Goal: Task Accomplishment & Management: Manage account settings

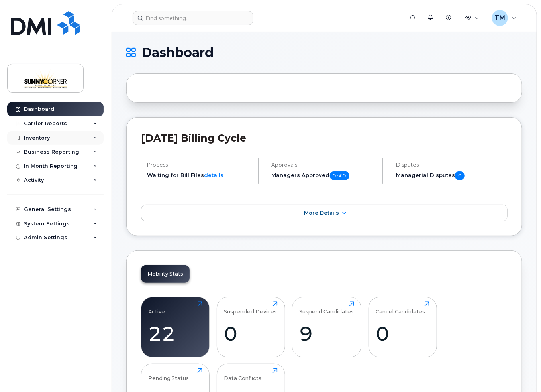
click at [73, 137] on div "Inventory" at bounding box center [55, 138] width 96 height 14
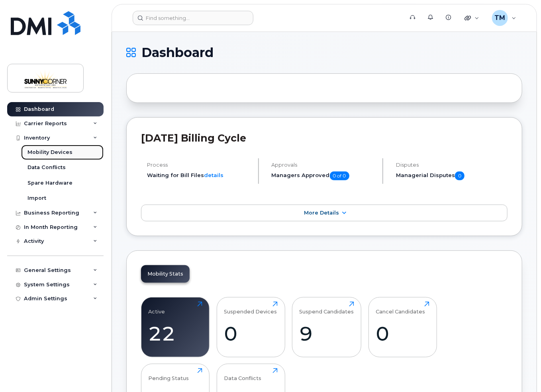
click at [63, 151] on div "Mobility Devices" at bounding box center [49, 152] width 45 height 7
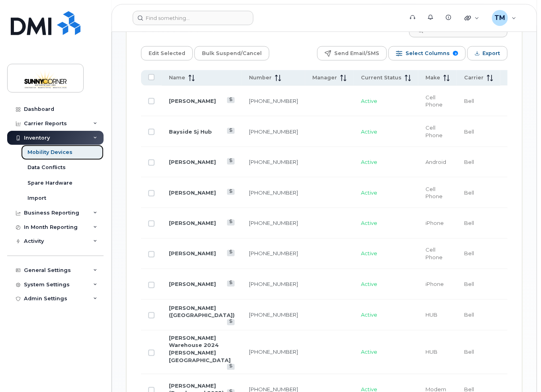
scroll to position [478, 0]
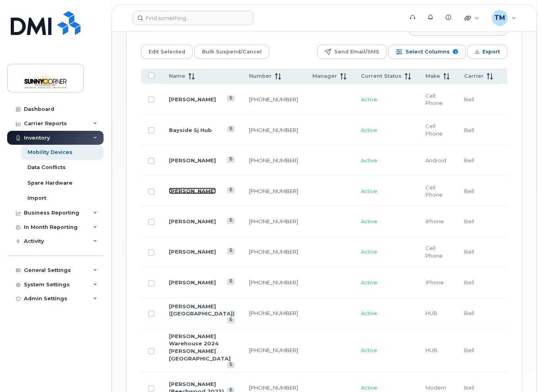
click at [175, 188] on link "[PERSON_NAME]" at bounding box center [192, 191] width 47 height 6
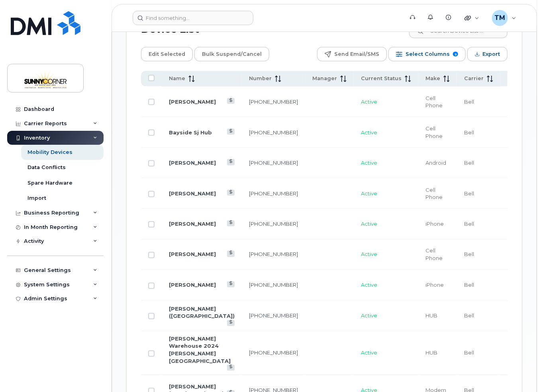
scroll to position [478, 0]
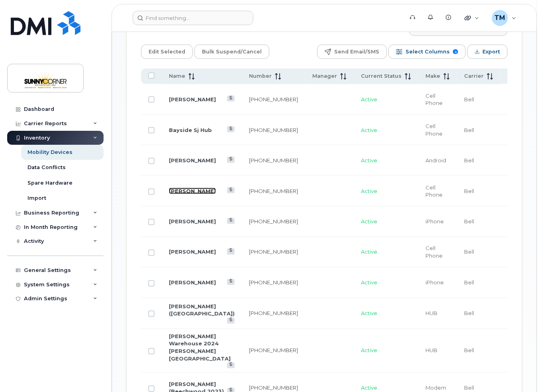
click at [185, 188] on link "[PERSON_NAME]" at bounding box center [192, 191] width 47 height 6
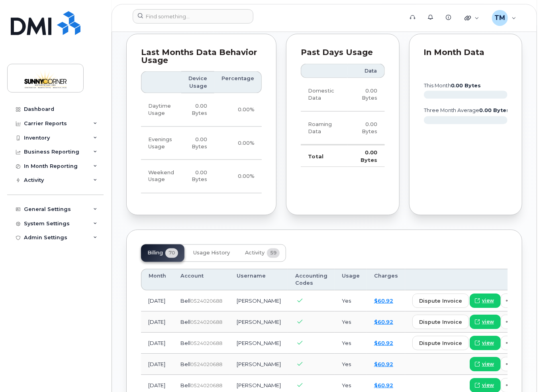
scroll to position [518, 0]
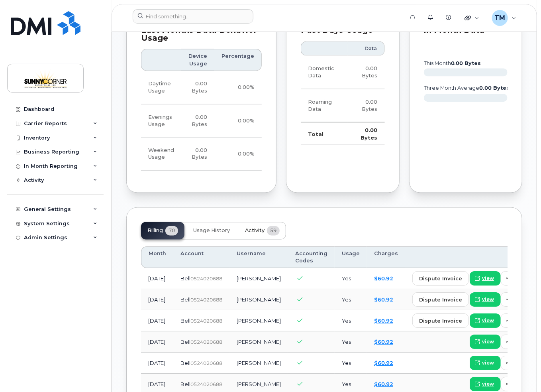
click at [252, 234] on span "Activity" at bounding box center [255, 231] width 20 height 6
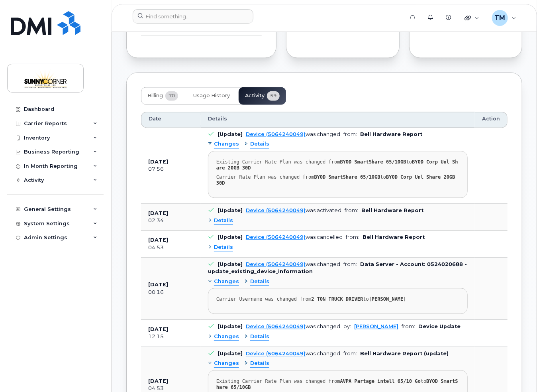
scroll to position [637, 0]
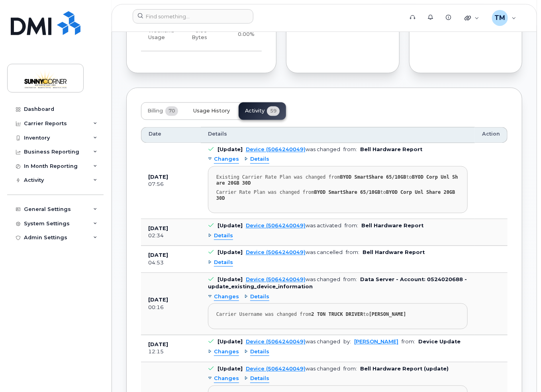
click at [218, 114] on span "Usage History" at bounding box center [211, 111] width 37 height 6
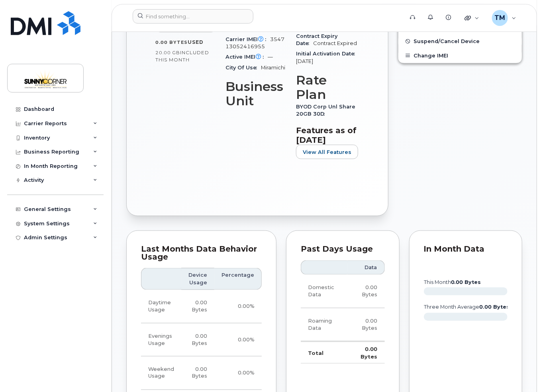
scroll to position [100, 0]
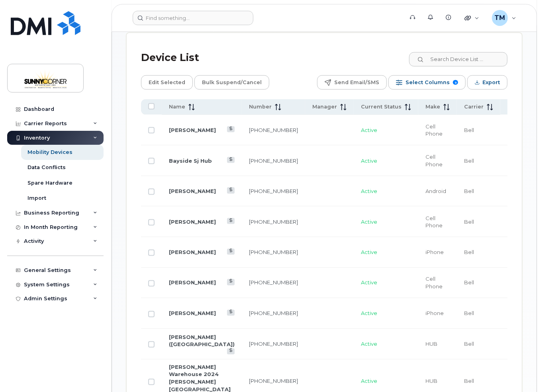
scroll to position [518, 0]
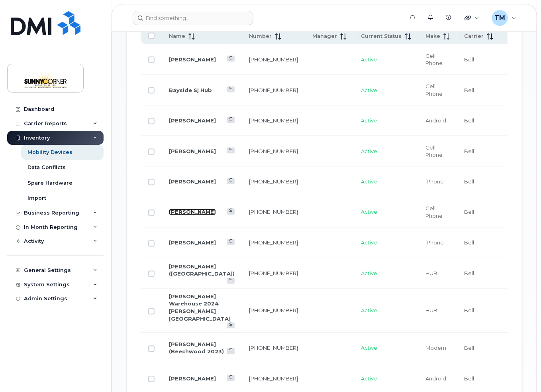
click at [187, 209] on link "Ken Giffin" at bounding box center [192, 212] width 47 height 6
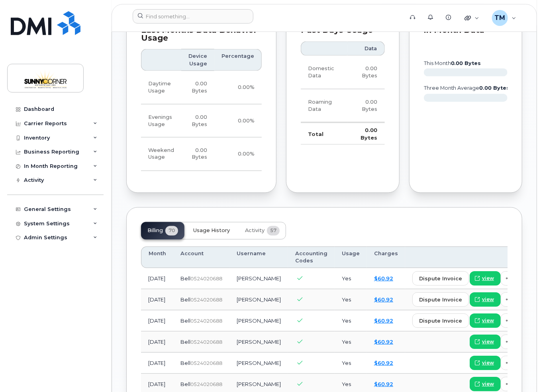
click at [220, 234] on span "Usage History" at bounding box center [211, 231] width 37 height 6
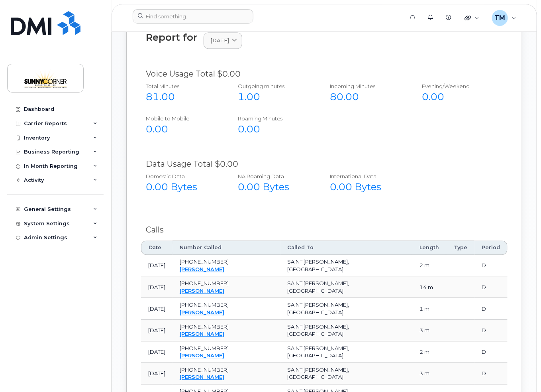
scroll to position [698, 0]
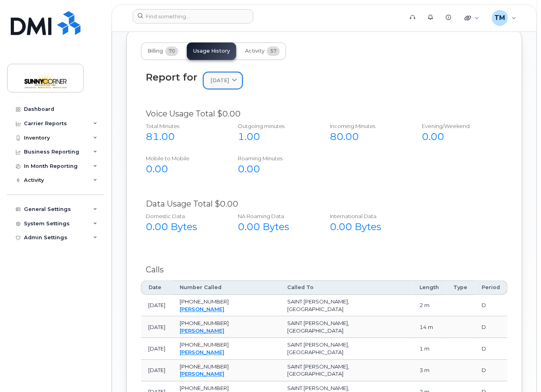
click at [238, 84] on span at bounding box center [235, 80] width 8 height 8
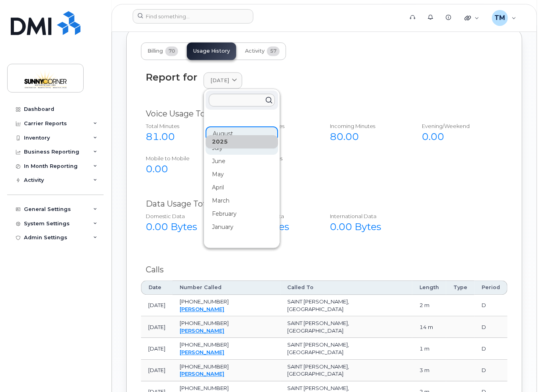
click at [229, 155] on div "July" at bounding box center [242, 147] width 73 height 13
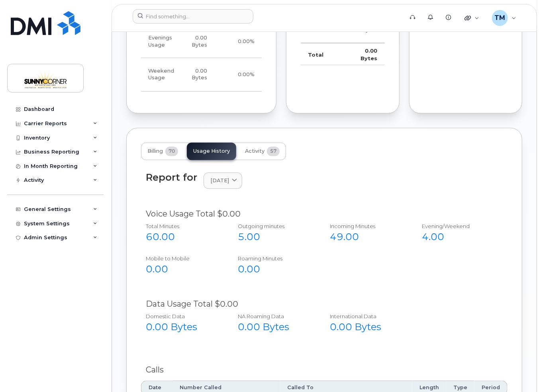
scroll to position [598, 0]
click at [228, 184] on span "July 2025" at bounding box center [219, 181] width 19 height 8
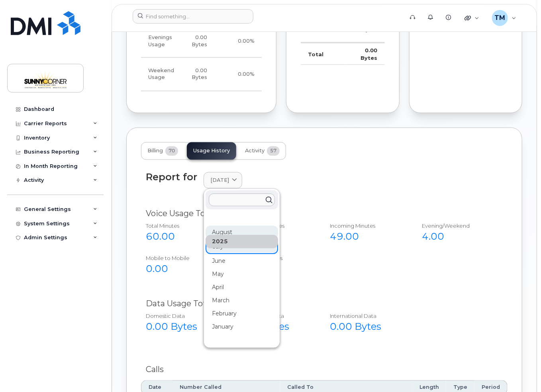
click at [224, 237] on div "August" at bounding box center [242, 232] width 73 height 13
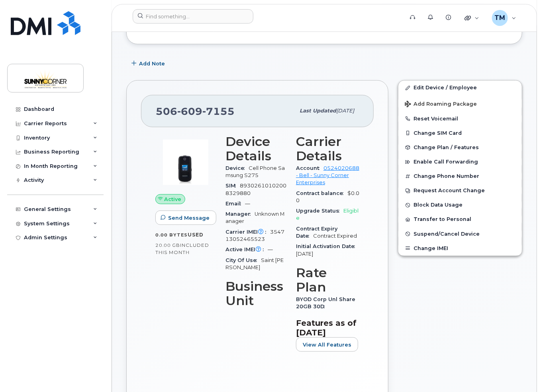
scroll to position [80, 0]
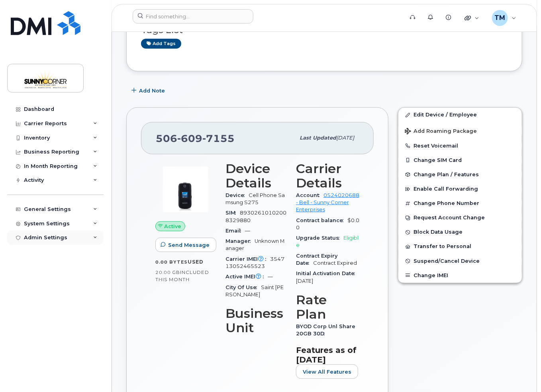
click at [91, 238] on div "Admin Settings" at bounding box center [55, 237] width 96 height 14
click at [94, 228] on div "System Settings" at bounding box center [55, 223] width 96 height 14
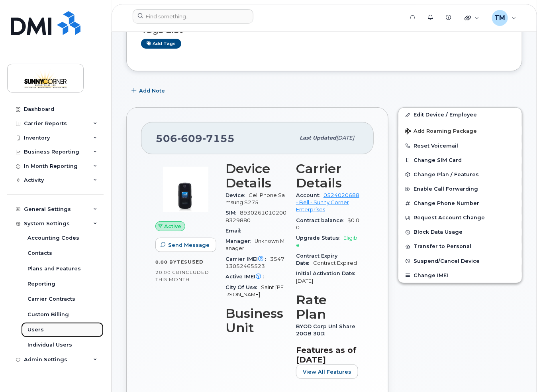
click at [33, 330] on div "Users" at bounding box center [35, 329] width 16 height 7
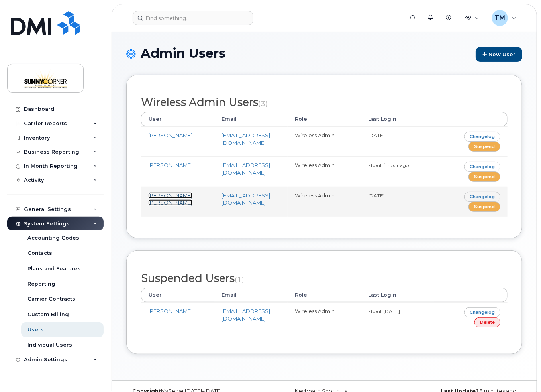
click at [155, 194] on link "[PERSON_NAME] [PERSON_NAME]" at bounding box center [170, 199] width 44 height 14
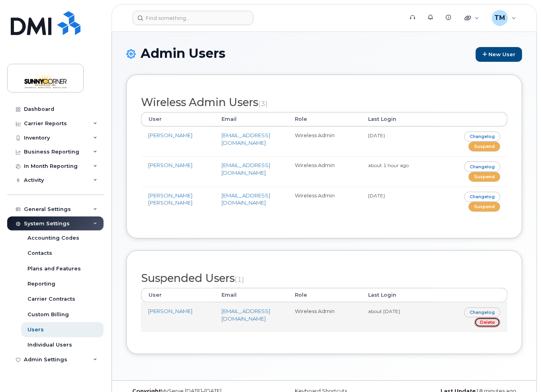
click at [484, 321] on link "Delete" at bounding box center [488, 322] width 26 height 10
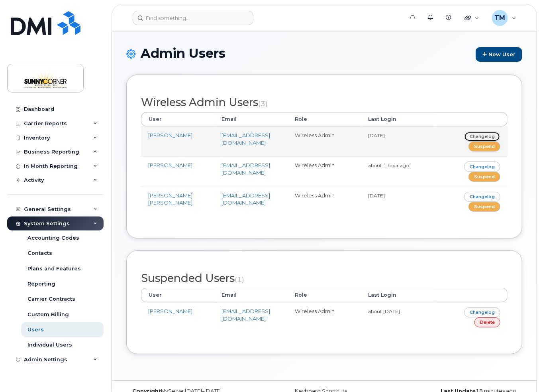
click at [478, 137] on link "Changelog" at bounding box center [482, 136] width 36 height 10
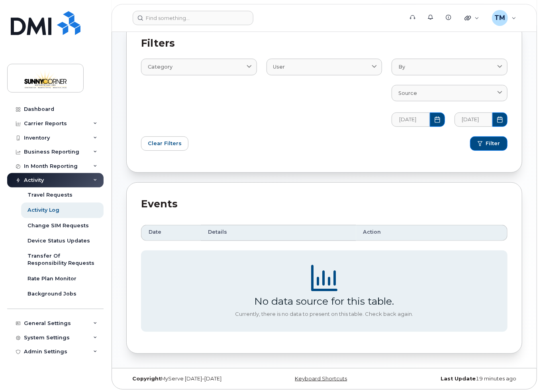
scroll to position [51, 0]
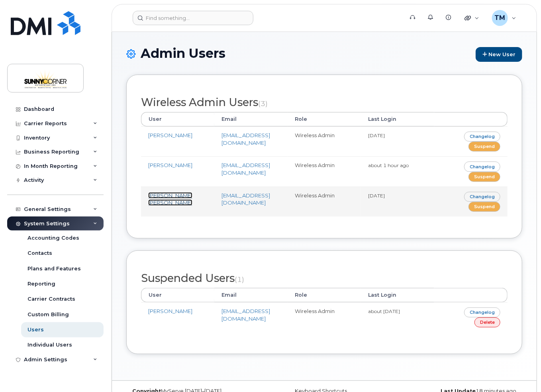
click at [162, 201] on link "Juan Carlos Giraldo Hernandez" at bounding box center [170, 199] width 44 height 14
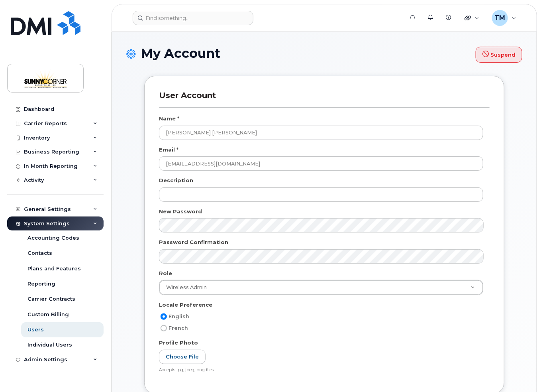
click at [139, 268] on div "User Account Name * [PERSON_NAME] [PERSON_NAME] Email * [EMAIL_ADDRESS][DOMAIN_…" at bounding box center [324, 241] width 372 height 330
click at [370, 317] on div "English" at bounding box center [321, 317] width 324 height 10
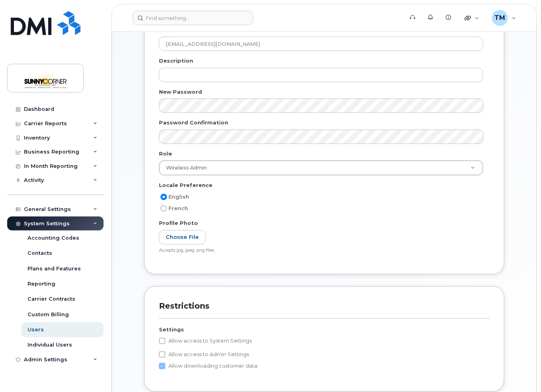
scroll to position [258, 0]
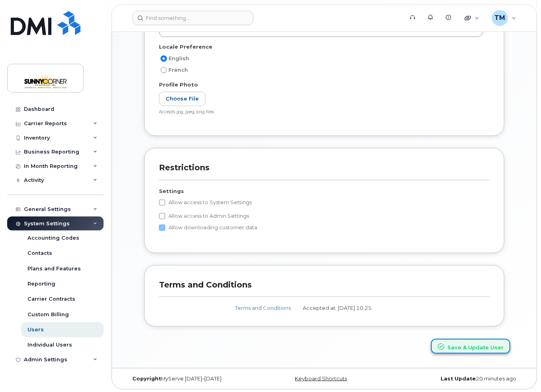
click at [456, 346] on button "Save & Update User" at bounding box center [470, 346] width 79 height 15
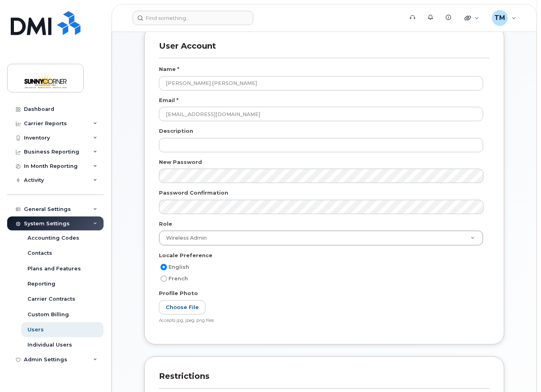
scroll to position [0, 0]
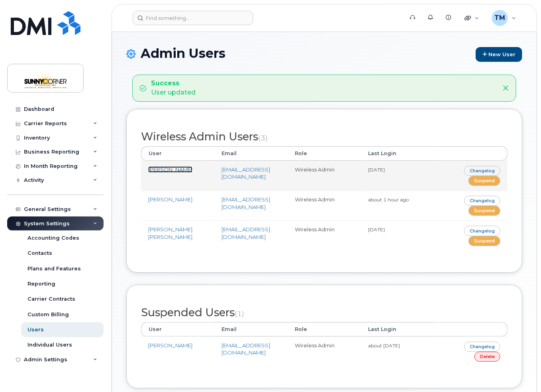
click at [169, 170] on link "[PERSON_NAME]" at bounding box center [170, 169] width 44 height 6
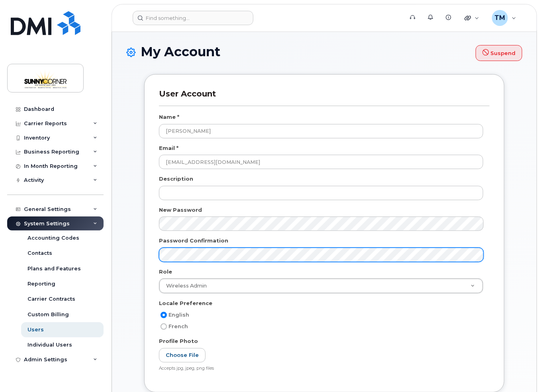
scroll to position [297, 0]
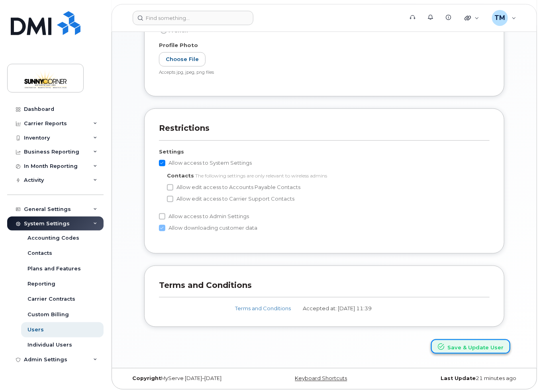
click at [460, 342] on button "Save & Update User" at bounding box center [470, 346] width 79 height 15
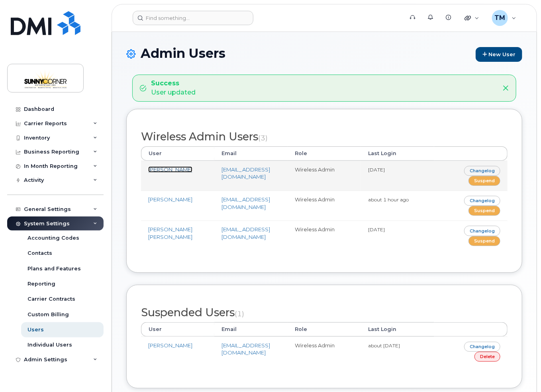
click at [173, 170] on link "[PERSON_NAME]" at bounding box center [170, 169] width 44 height 6
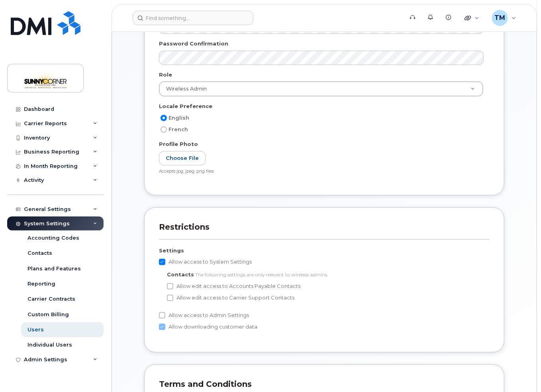
scroll to position [199, 0]
